Goal: Transaction & Acquisition: Obtain resource

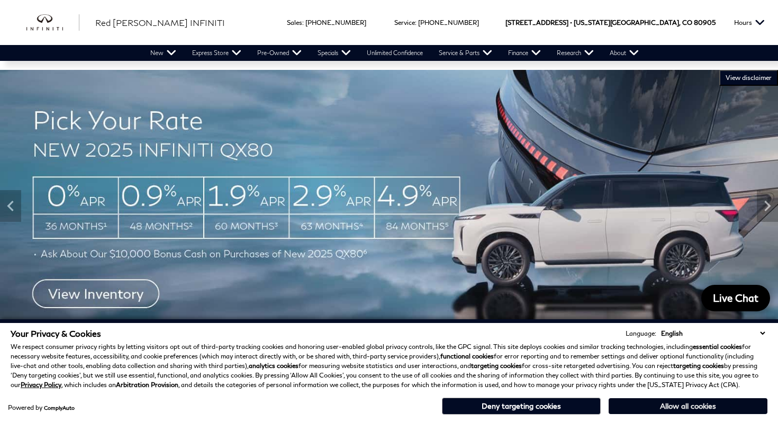
click at [678, 402] on button "Allow all cookies" at bounding box center [687, 406] width 159 height 16
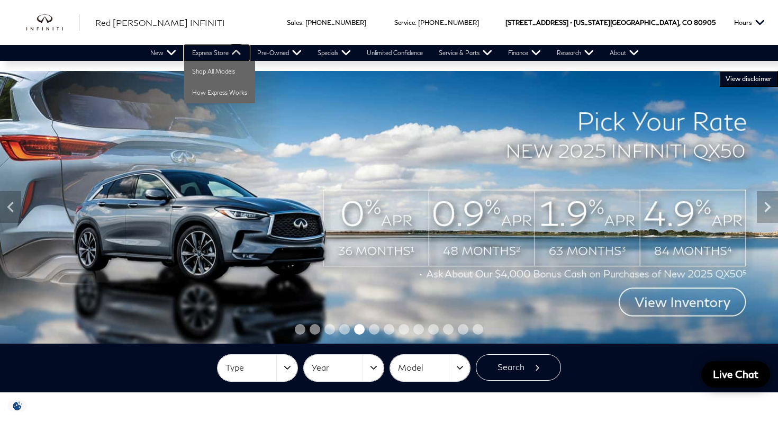
click at [226, 54] on link "Express Store" at bounding box center [216, 53] width 65 height 16
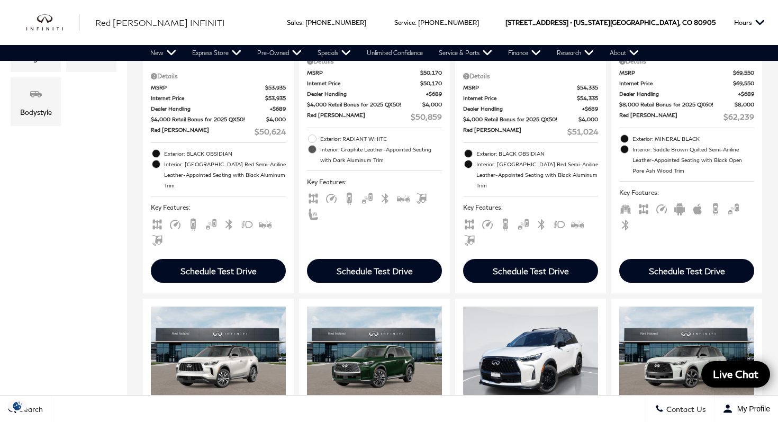
scroll to position [448, 0]
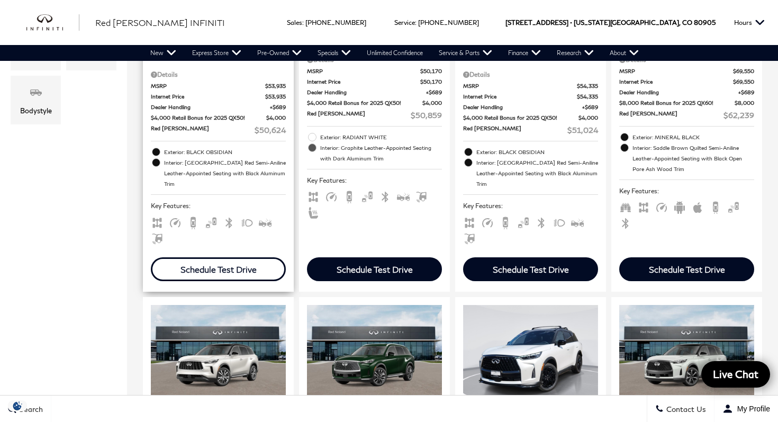
click at [258, 257] on div "Schedule Test Drive" at bounding box center [218, 269] width 135 height 24
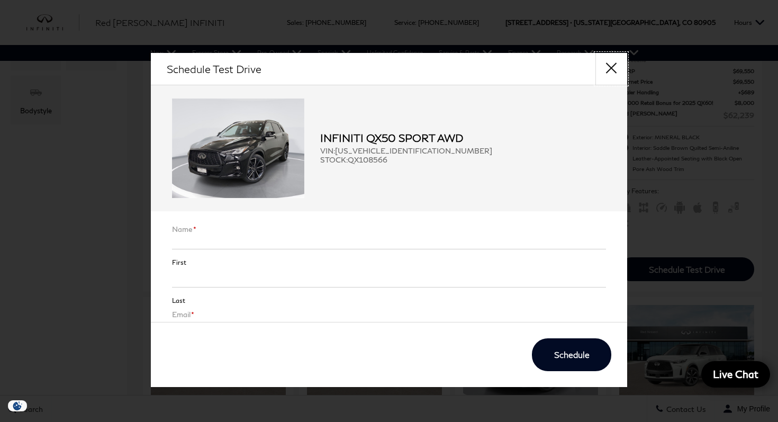
click at [612, 66] on button "close" at bounding box center [611, 69] width 32 height 32
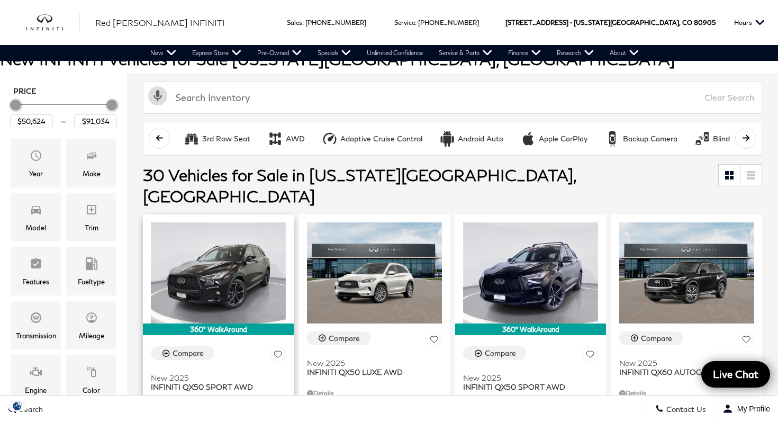
scroll to position [7, 0]
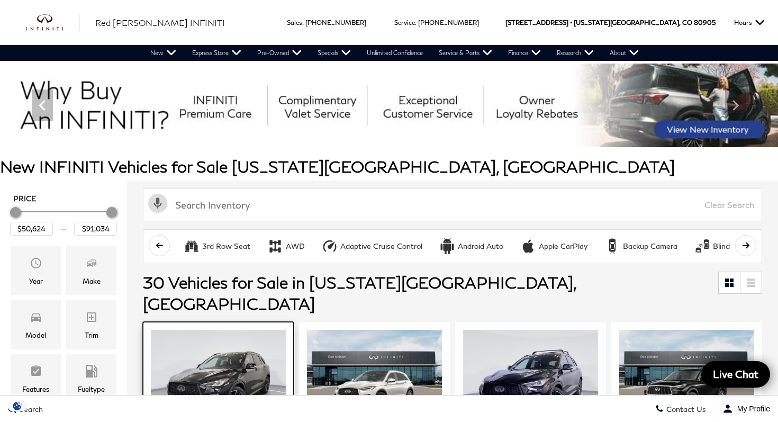
click at [227, 330] on img at bounding box center [218, 380] width 135 height 101
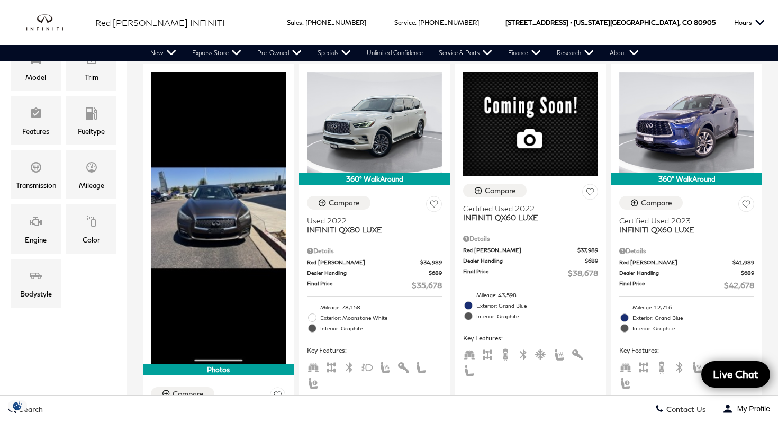
scroll to position [249, 0]
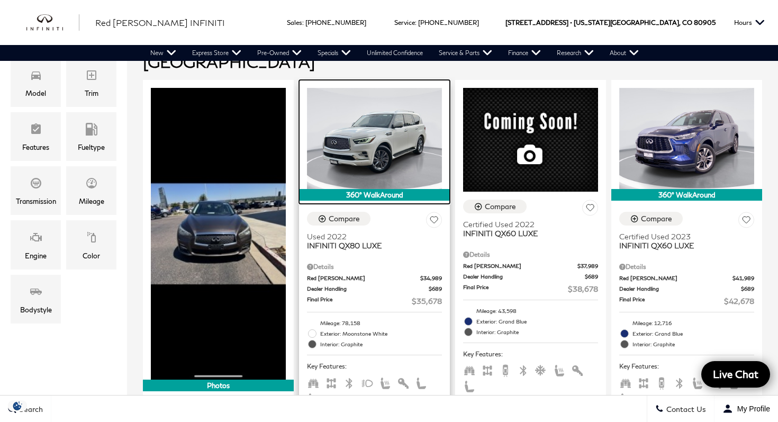
click at [367, 146] on img at bounding box center [374, 138] width 135 height 101
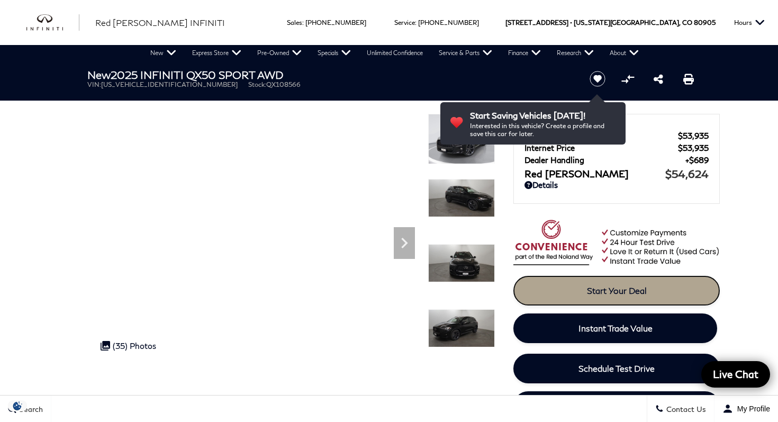
click at [593, 297] on link "Start Your Deal" at bounding box center [616, 291] width 206 height 30
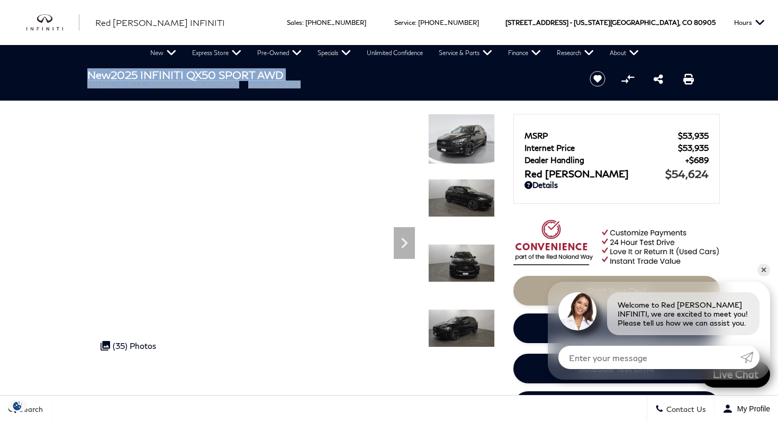
drag, startPoint x: 88, startPoint y: 77, endPoint x: 234, endPoint y: 97, distance: 147.9
click at [234, 97] on header "New 2025 INFINITI QX50 SPORT AWD VIN: 3PCAJ5FB2SF108566 Stock: QX108566 Start S…" at bounding box center [389, 81] width 778 height 40
click at [263, 77] on h1 "New 2025 INFINITI QX50 SPORT AWD" at bounding box center [329, 75] width 484 height 12
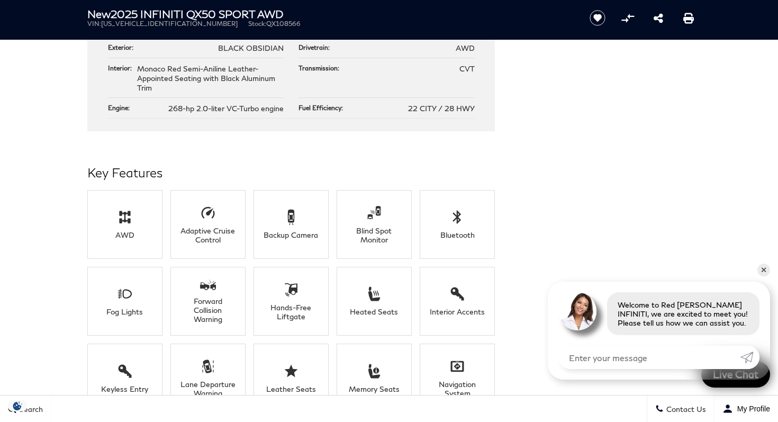
scroll to position [663, 0]
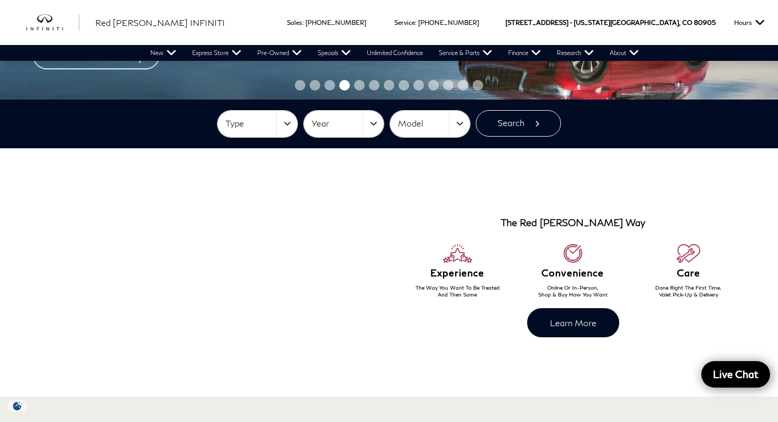
scroll to position [245, 0]
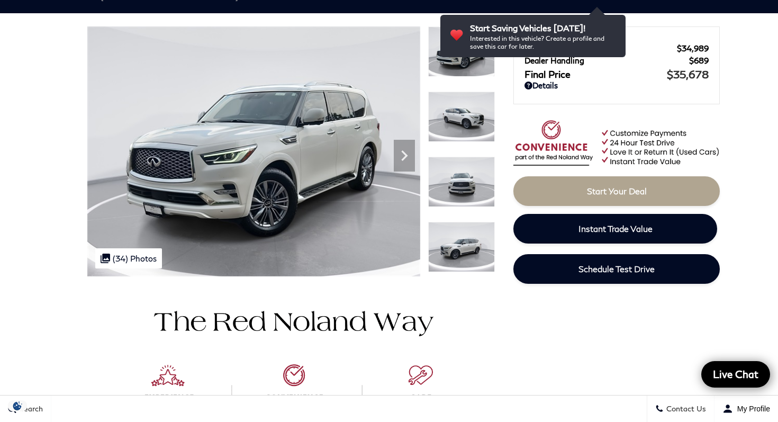
scroll to position [94, 0]
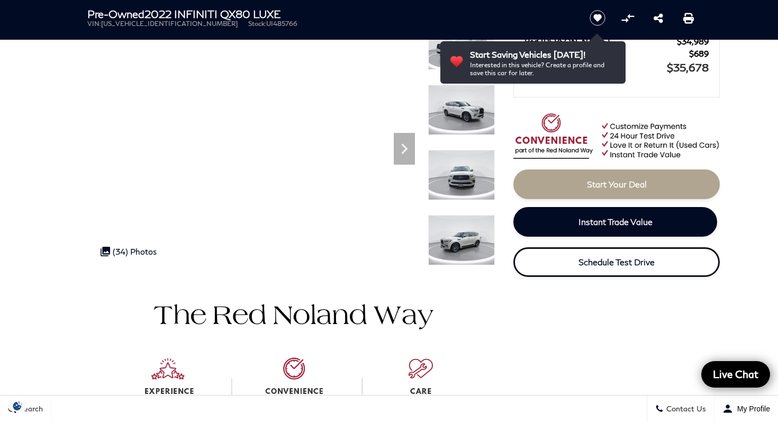
click at [602, 268] on link "Schedule Test Drive" at bounding box center [616, 262] width 206 height 30
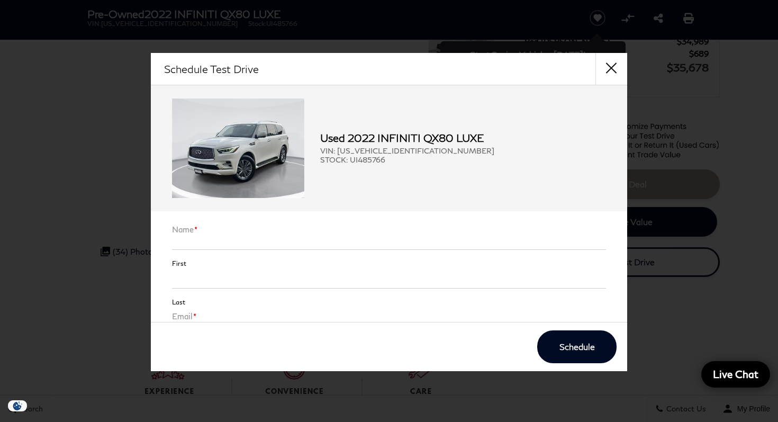
scroll to position [97, 0]
click at [614, 69] on button "close" at bounding box center [611, 69] width 32 height 32
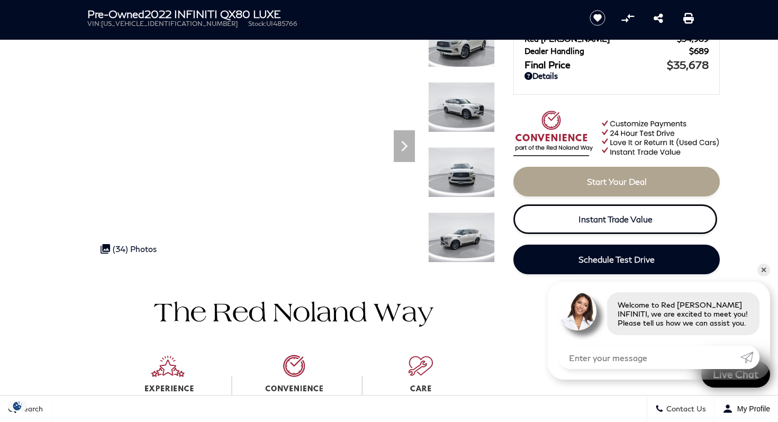
click at [585, 218] on span "Instant Trade Value" at bounding box center [615, 219] width 74 height 10
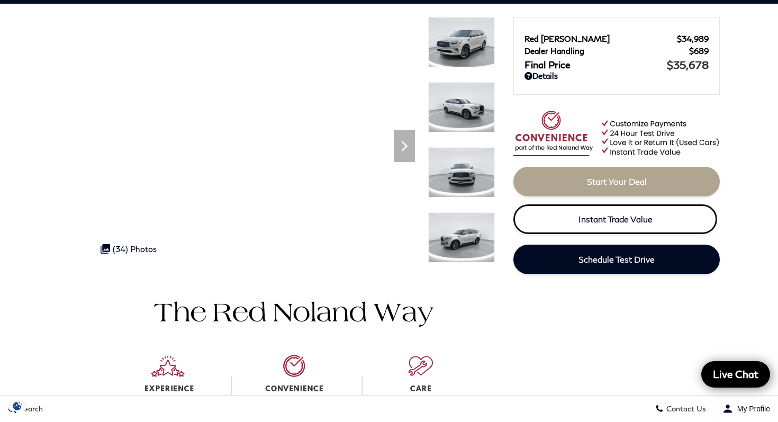
click at [605, 221] on span "Instant Trade Value" at bounding box center [615, 219] width 74 height 10
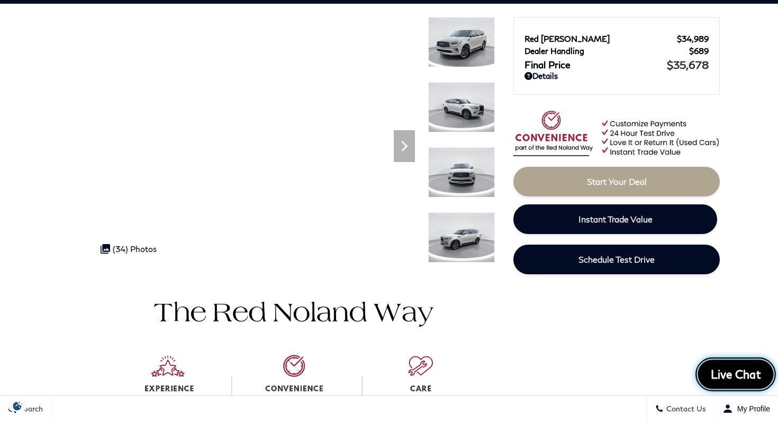
click at [748, 380] on span "Live Chat" at bounding box center [736, 374] width 62 height 15
click at [756, 376] on icon "Close" at bounding box center [756, 374] width 15 height 15
